Goal: Obtain resource: Obtain resource

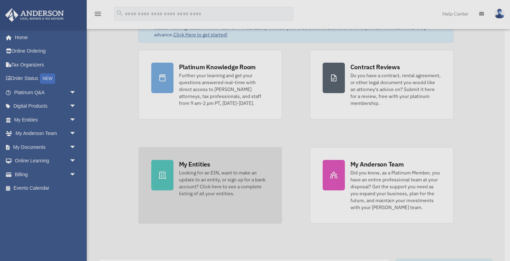
scroll to position [51, 0]
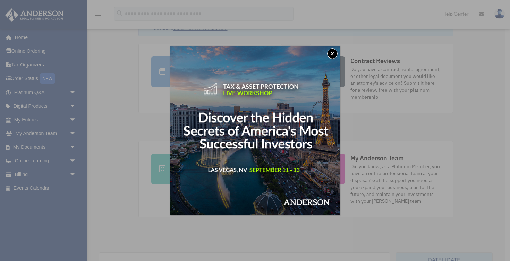
click at [332, 50] on button "x" at bounding box center [332, 54] width 10 height 10
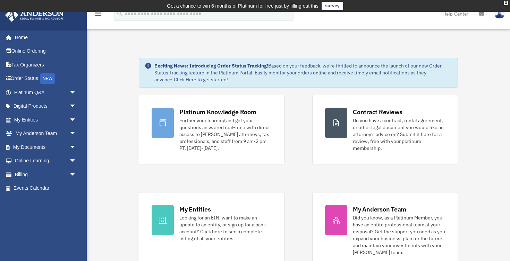
scroll to position [0, 0]
click at [50, 146] on link "My Documents arrow_drop_down" at bounding box center [46, 147] width 82 height 14
click at [73, 146] on span "arrow_drop_down" at bounding box center [76, 147] width 14 height 14
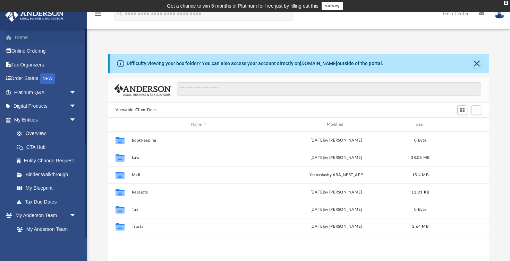
click at [23, 36] on link "Home" at bounding box center [46, 38] width 82 height 14
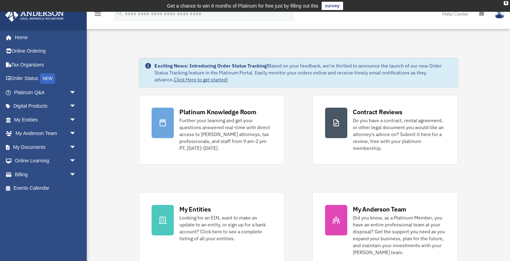
click at [481, 13] on icon at bounding box center [481, 13] width 5 height 5
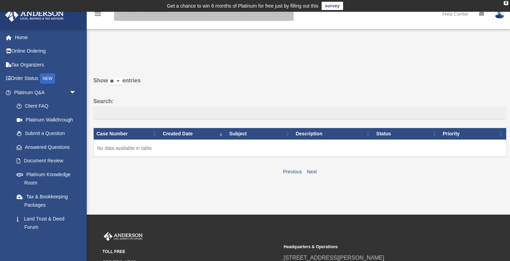
click at [151, 16] on input "search" at bounding box center [203, 14] width 179 height 14
type input "****"
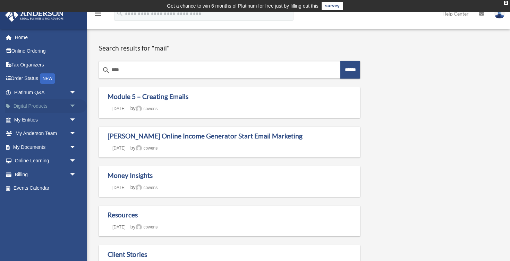
click at [75, 104] on span "arrow_drop_down" at bounding box center [76, 106] width 14 height 14
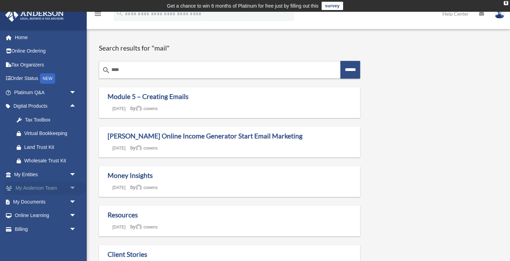
click at [76, 187] on span "arrow_drop_down" at bounding box center [76, 189] width 14 height 14
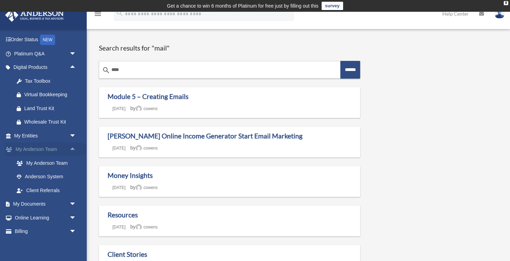
scroll to position [43, 0]
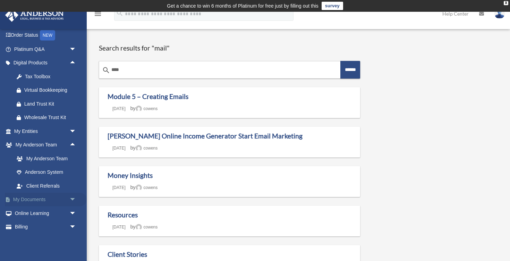
click at [73, 198] on span "arrow_drop_down" at bounding box center [76, 200] width 14 height 14
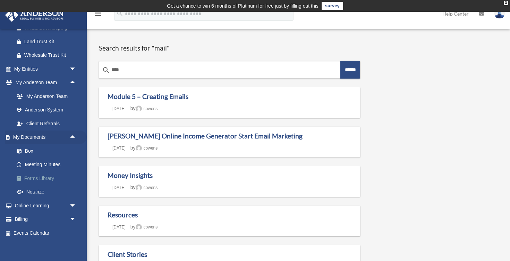
scroll to position [105, 0]
click at [72, 201] on span "arrow_drop_down" at bounding box center [76, 206] width 14 height 14
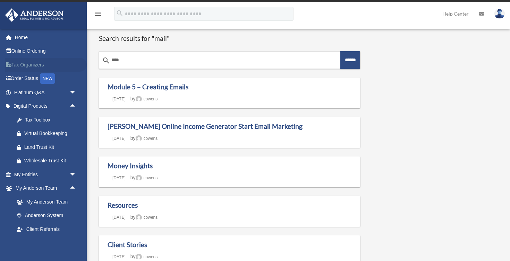
scroll to position [0, 0]
click at [27, 40] on link "Home" at bounding box center [46, 38] width 82 height 14
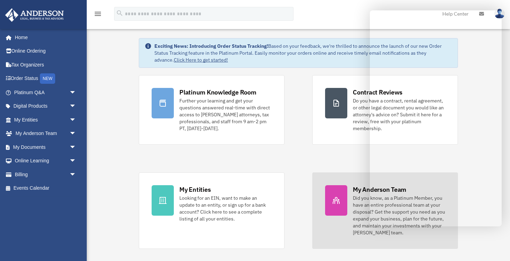
scroll to position [24, 0]
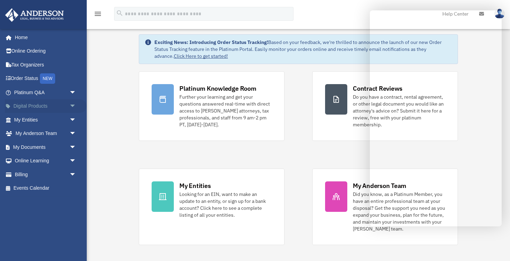
click at [71, 104] on span "arrow_drop_down" at bounding box center [76, 106] width 14 height 14
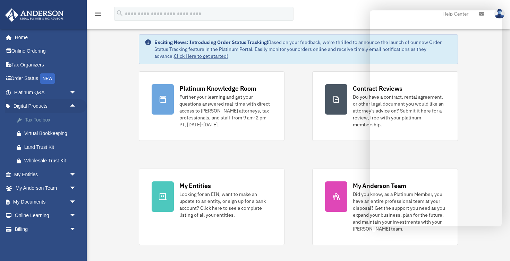
click at [45, 118] on div "Tax Toolbox" at bounding box center [51, 120] width 54 height 9
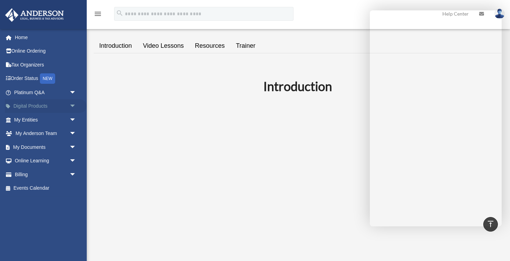
scroll to position [129, 0]
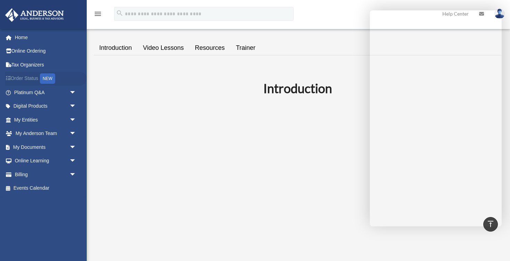
click at [30, 78] on link "Order Status NEW" at bounding box center [46, 79] width 82 height 14
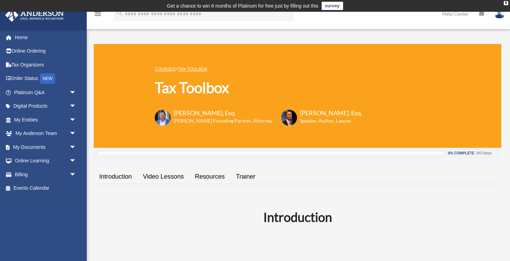
click at [461, 13] on link "Help Center" at bounding box center [455, 13] width 37 height 27
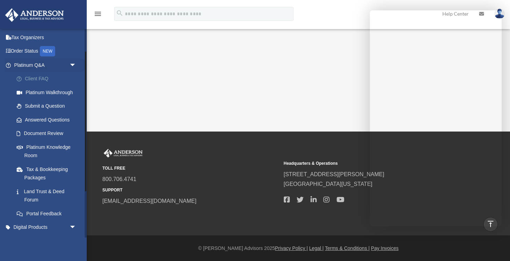
scroll to position [24, 0]
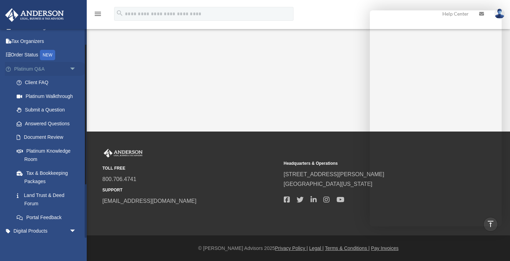
click at [73, 68] on span "arrow_drop_down" at bounding box center [76, 69] width 14 height 14
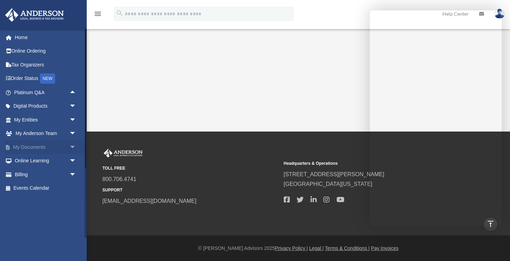
click at [72, 146] on span "arrow_drop_down" at bounding box center [76, 147] width 14 height 14
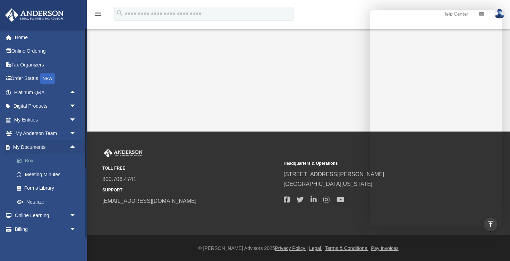
click at [39, 159] on link "Box" at bounding box center [48, 161] width 77 height 14
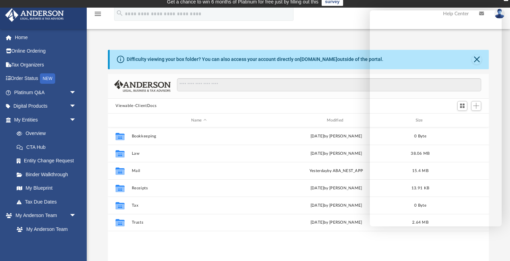
scroll to position [1, 0]
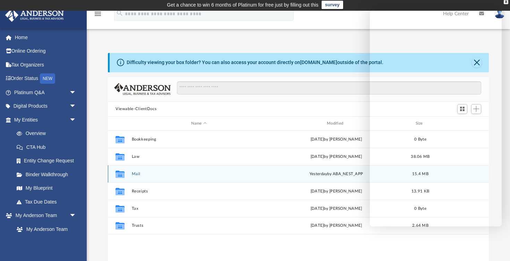
click at [180, 175] on button "Mail" at bounding box center [199, 174] width 134 height 5
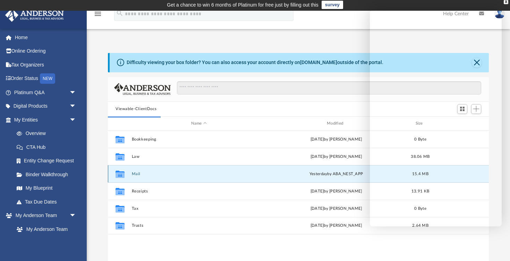
click at [120, 173] on icon "grid" at bounding box center [119, 176] width 9 height 6
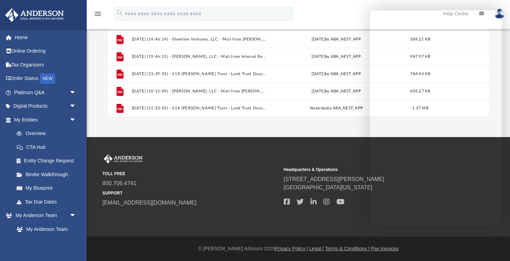
scroll to position [158, 0]
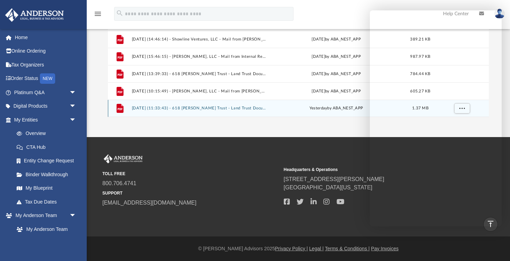
click at [214, 109] on button "[DATE] (11:33:43) - 618 [PERSON_NAME] Trust - Land Trust Documents from [PERSON…" at bounding box center [199, 108] width 134 height 5
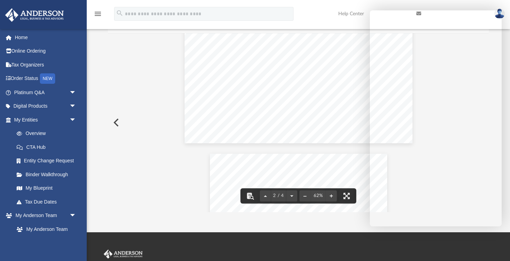
scroll to position [188, 0]
click at [306, 165] on div "Page 2" at bounding box center [298, 126] width 228 height 177
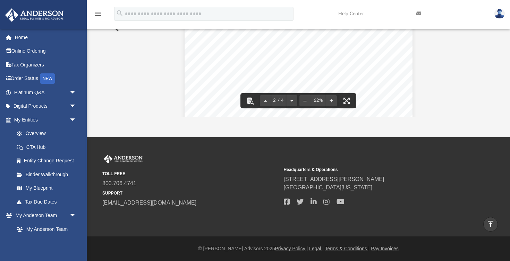
scroll to position [162, 0]
click at [348, 62] on div "Page 2" at bounding box center [298, 57] width 228 height 177
click at [332, 99] on button "File preview" at bounding box center [331, 100] width 11 height 15
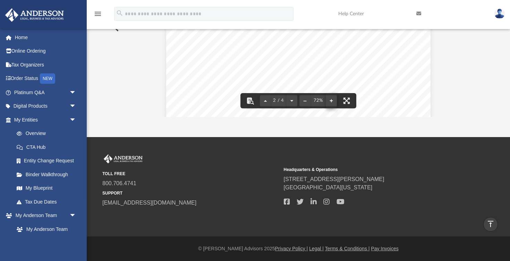
click at [330, 100] on button "File preview" at bounding box center [331, 100] width 11 height 15
click at [330, 102] on button "File preview" at bounding box center [331, 100] width 11 height 15
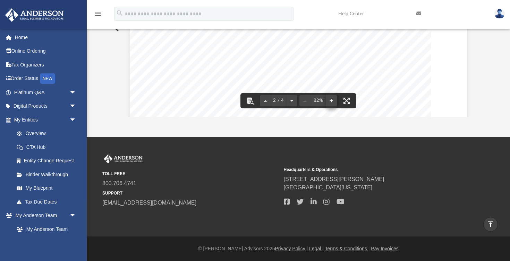
scroll to position [279, 0]
click at [332, 101] on button "File preview" at bounding box center [331, 100] width 11 height 15
click at [332, 99] on button "File preview" at bounding box center [331, 100] width 11 height 15
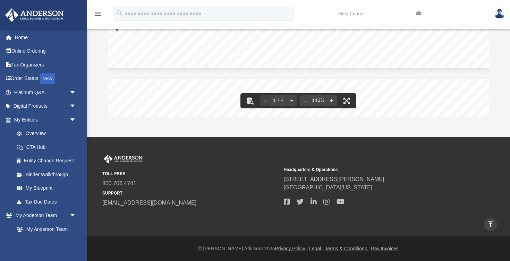
scroll to position [146, 0]
